Goal: Information Seeking & Learning: Learn about a topic

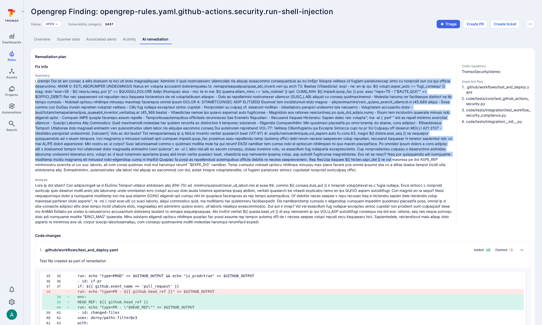
drag, startPoint x: 37, startPoint y: 81, endPoint x: 370, endPoint y: 160, distance: 343.0
click at [370, 160] on span at bounding box center [243, 126] width 417 height 94
click at [78, 154] on span at bounding box center [243, 126] width 417 height 94
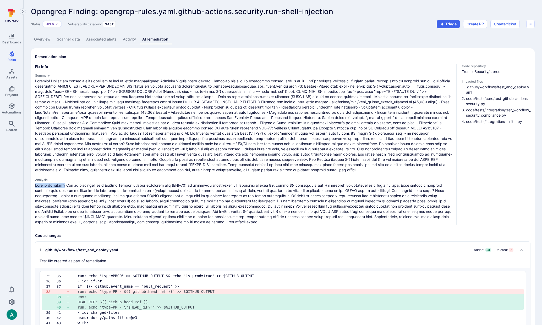
drag, startPoint x: 35, startPoint y: 185, endPoint x: 66, endPoint y: 185, distance: 31.4
click at [66, 185] on p at bounding box center [243, 204] width 417 height 42
drag, startPoint x: 397, startPoint y: 191, endPoint x: 438, endPoint y: 192, distance: 40.8
click at [438, 192] on p at bounding box center [243, 204] width 417 height 42
drag, startPoint x: 228, startPoint y: 207, endPoint x: 260, endPoint y: 206, distance: 32.0
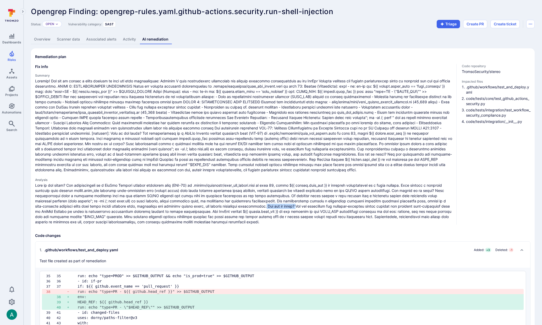
click at [260, 206] on p at bounding box center [243, 204] width 417 height 42
drag, startPoint x: 44, startPoint y: 82, endPoint x: 316, endPoint y: 158, distance: 281.9
click at [305, 149] on span at bounding box center [243, 126] width 417 height 94
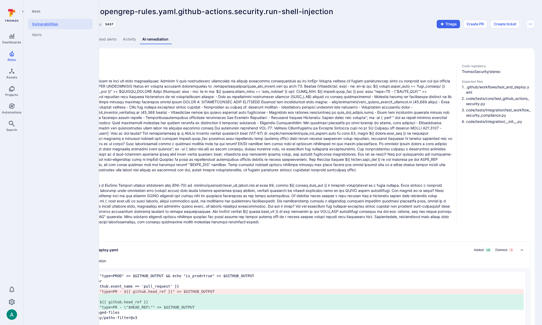
click at [47, 23] on link "Vulnerabilities" at bounding box center [60, 24] width 65 height 10
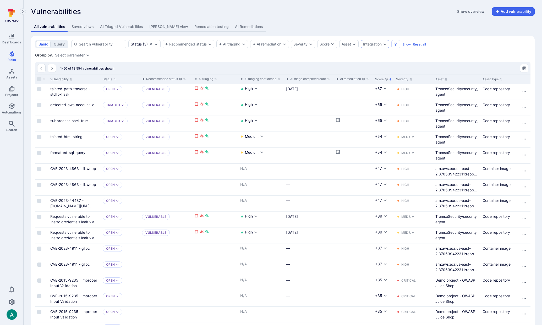
click at [381, 44] on div "Integration" at bounding box center [372, 44] width 19 height 4
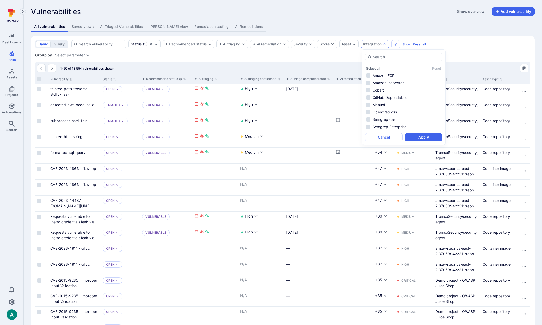
click at [345, 55] on div "Group by: Select parameter" at bounding box center [282, 55] width 495 height 5
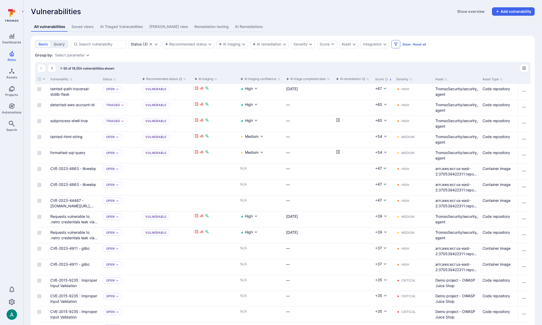
click at [396, 45] on icon "Filters" at bounding box center [395, 44] width 3 height 3
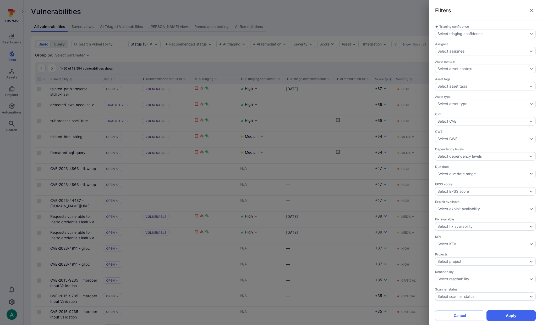
scroll to position [3, 0]
drag, startPoint x: 377, startPoint y: 60, endPoint x: 374, endPoint y: 57, distance: 4.3
click at [377, 60] on div "Filters Triaging confidence Select triaging confidence Assignee Select assignee…" at bounding box center [271, 162] width 542 height 325
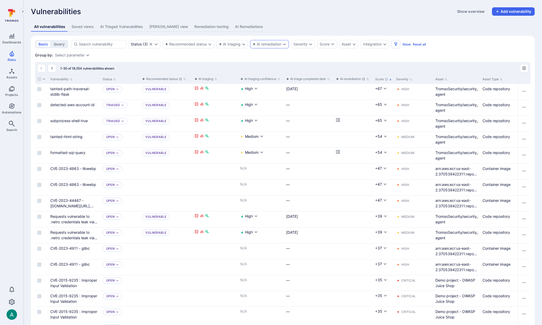
click at [268, 46] on div "AI remediation" at bounding box center [266, 44] width 29 height 4
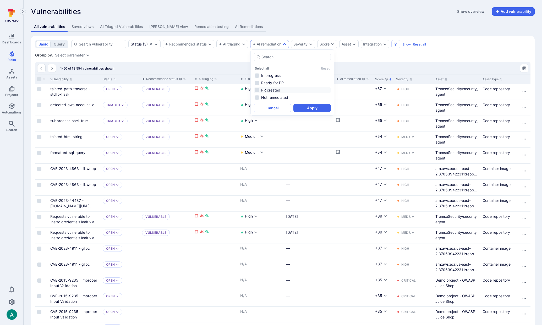
click at [277, 90] on li "PR created" at bounding box center [292, 90] width 77 height 6
click at [310, 106] on button "Apply" at bounding box center [311, 108] width 37 height 8
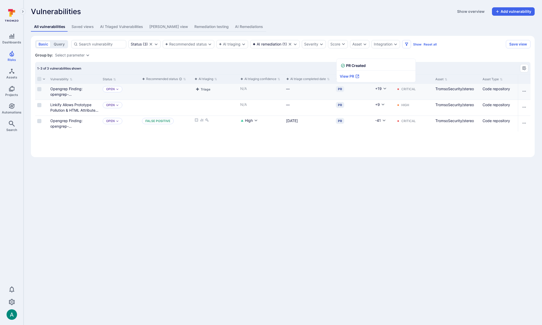
click at [340, 88] on div "PR" at bounding box center [340, 89] width 8 height 6
click at [347, 77] on link "View PR" at bounding box center [349, 77] width 26 height 12
click at [341, 105] on div "PR" at bounding box center [340, 105] width 8 height 6
click at [345, 94] on link "View PR" at bounding box center [349, 93] width 26 height 12
click at [341, 121] on div "PR" at bounding box center [340, 121] width 8 height 6
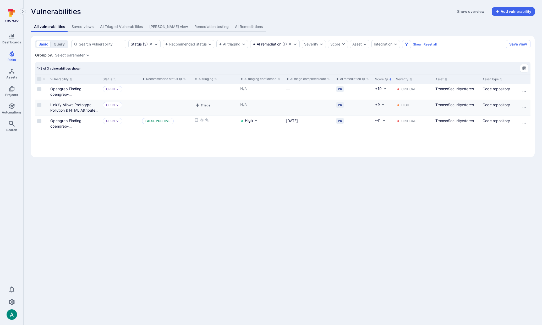
click at [349, 106] on div "PR" at bounding box center [352, 108] width 39 height 16
click at [338, 122] on div "PR" at bounding box center [340, 121] width 8 height 6
click at [349, 109] on link "View PR" at bounding box center [349, 109] width 26 height 12
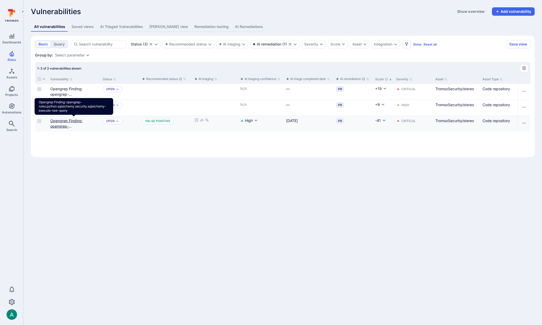
click at [68, 121] on link "Opengrep Finding: opengrep-rules.python.sqlalchemy.security.sqlalchemy-execute-…" at bounding box center [73, 132] width 47 height 26
click at [55, 124] on link "Opengrep Finding: opengrep-rules.python.sqlalchemy.security.sqlalchemy-execute-…" at bounding box center [73, 132] width 47 height 26
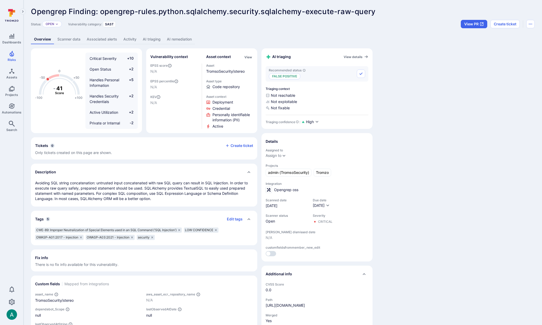
click at [171, 40] on link "AI remediation" at bounding box center [179, 40] width 31 height 10
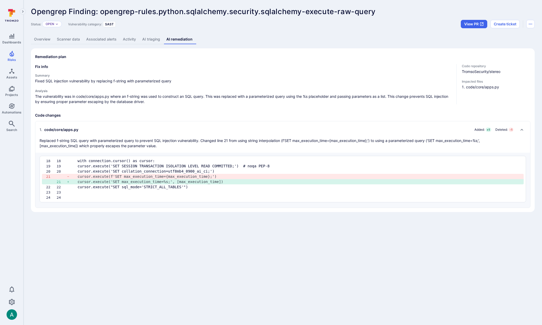
click at [156, 40] on link "AI triaging" at bounding box center [151, 40] width 24 height 10
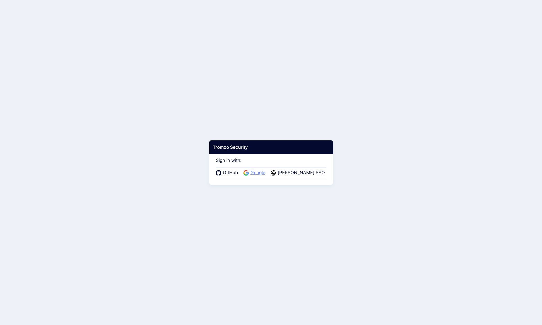
click at [262, 173] on span "Google" at bounding box center [258, 173] width 18 height 7
